Goal: Information Seeking & Learning: Learn about a topic

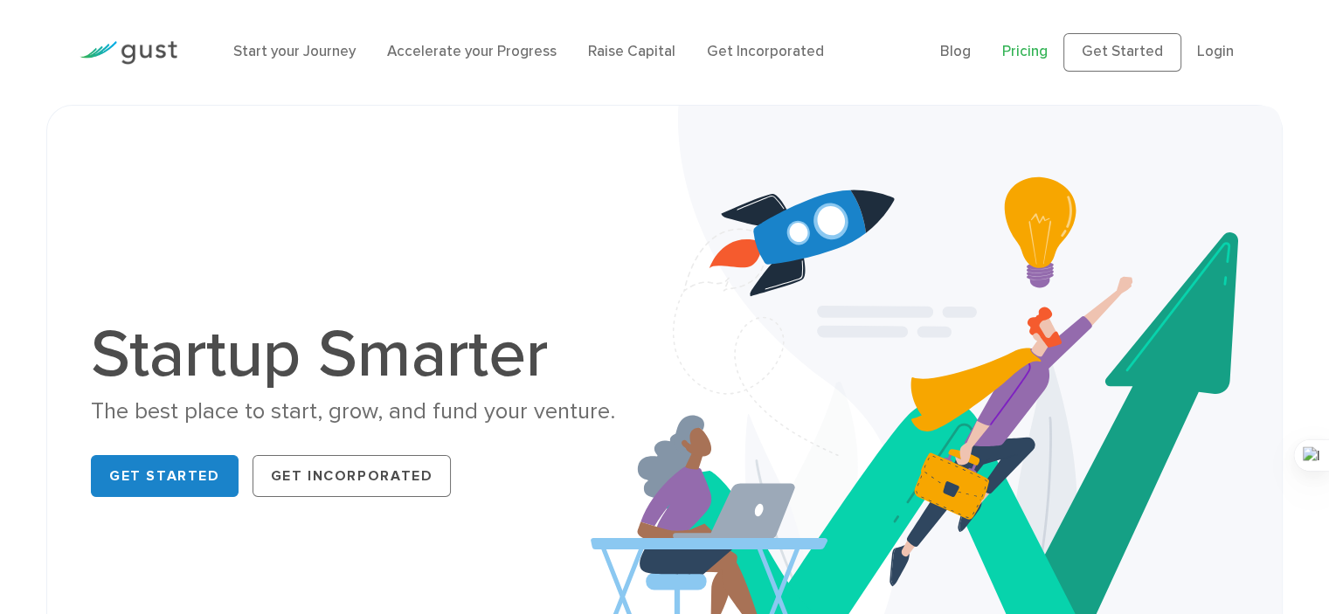
click at [1032, 55] on link "Pricing" at bounding box center [1024, 51] width 45 height 17
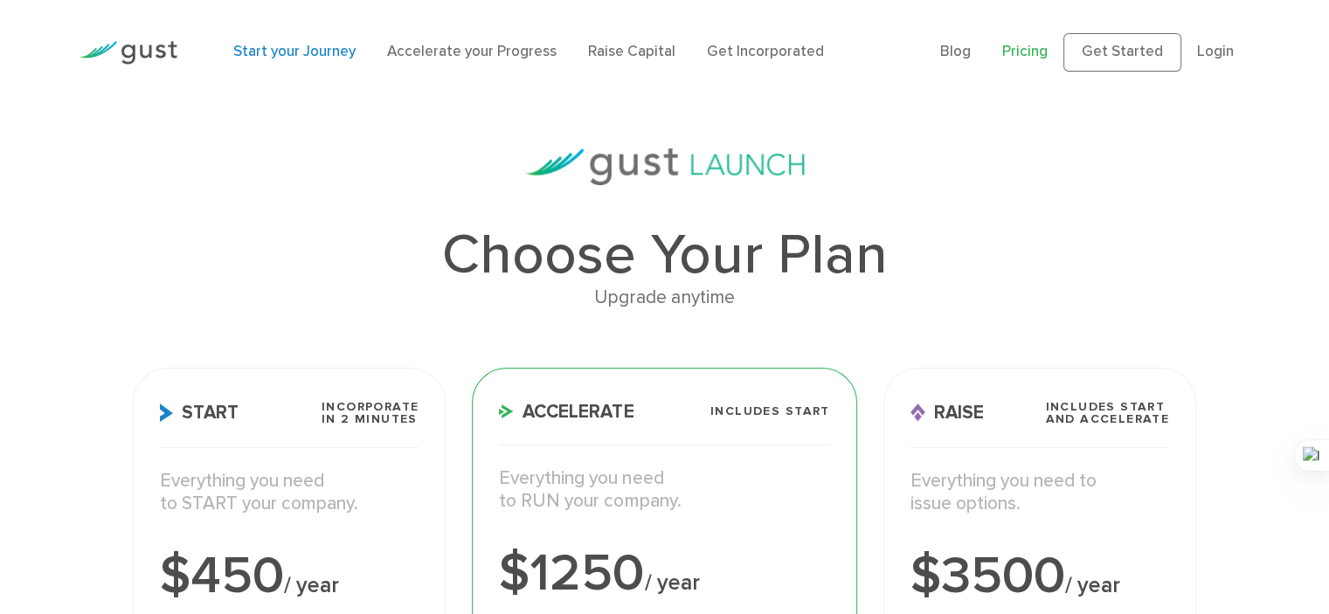
click at [312, 52] on link "Start your Journey" at bounding box center [294, 51] width 122 height 17
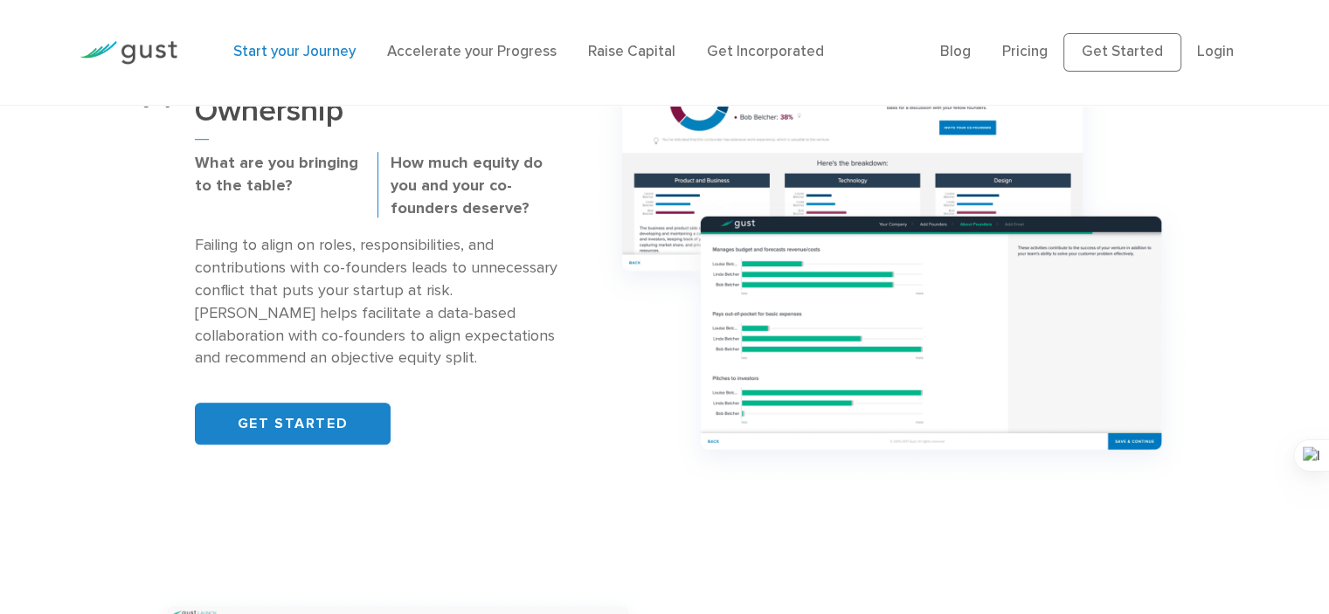
scroll to position [1136, 0]
